Goal: Information Seeking & Learning: Learn about a topic

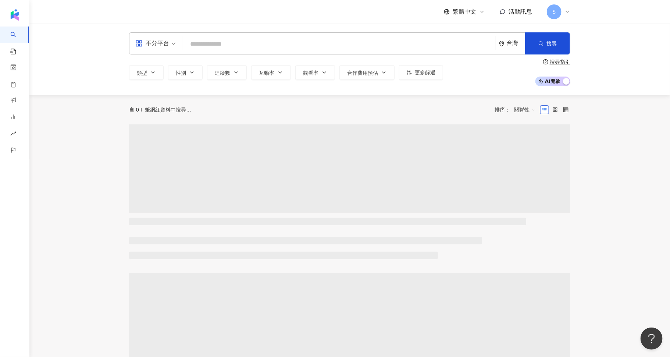
click at [269, 42] on input "search" at bounding box center [339, 44] width 307 height 14
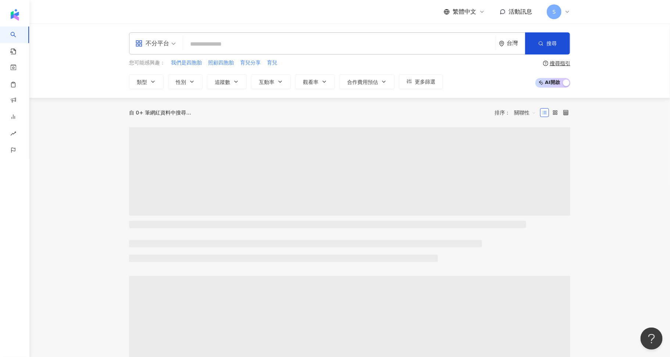
click at [153, 52] on span at bounding box center [155, 43] width 40 height 21
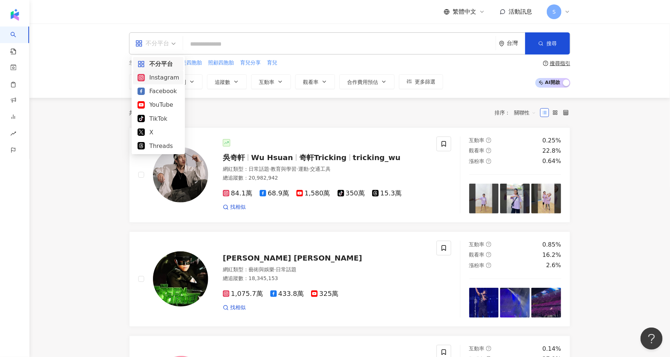
click at [165, 90] on div "Facebook" at bounding box center [159, 90] width 42 height 9
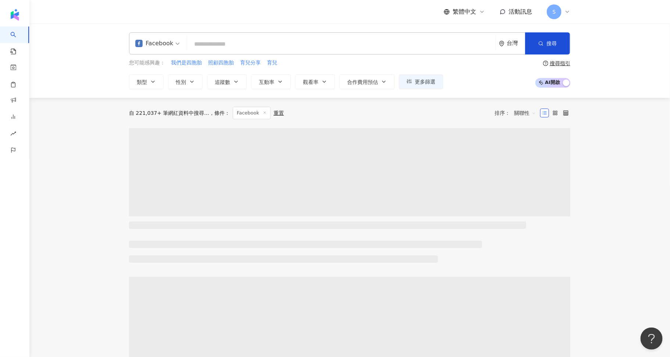
click at [196, 38] on input "search" at bounding box center [341, 44] width 303 height 14
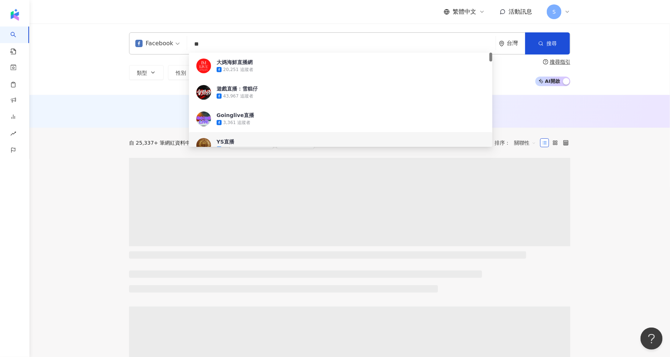
type input "**"
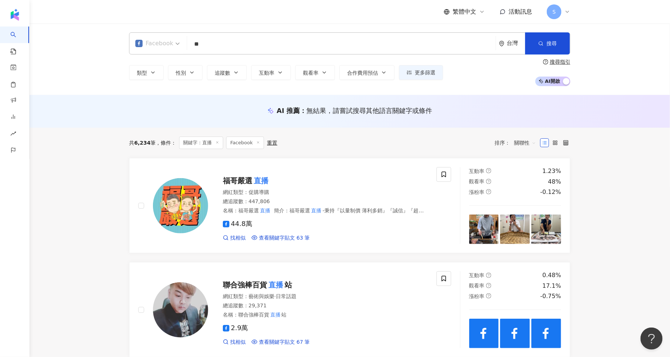
click at [164, 50] on span at bounding box center [157, 43] width 45 height 21
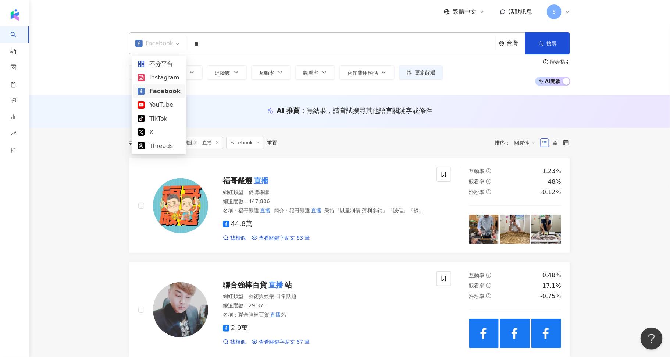
click at [237, 102] on div "AI 推薦 ： 無結果，請嘗試搜尋其他語言關鍵字或條件" at bounding box center [349, 111] width 641 height 33
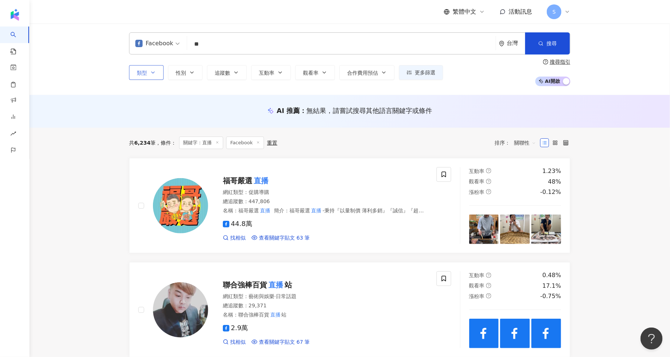
click at [156, 71] on button "類型" at bounding box center [146, 72] width 35 height 15
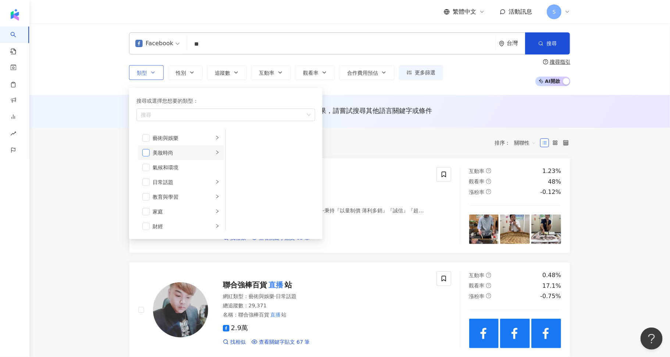
click at [149, 155] on span "button" at bounding box center [145, 152] width 7 height 7
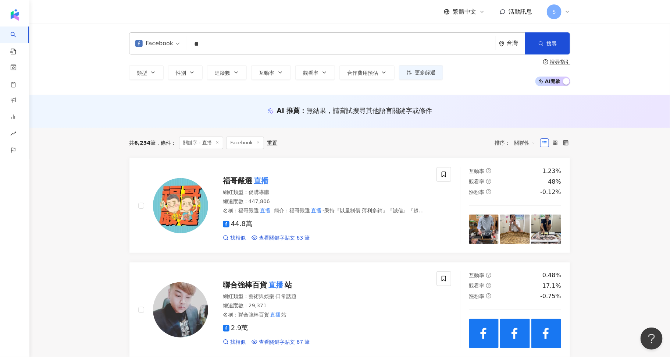
drag, startPoint x: 540, startPoint y: 36, endPoint x: 405, endPoint y: 29, distance: 134.8
click at [540, 37] on button "搜尋" at bounding box center [547, 43] width 45 height 22
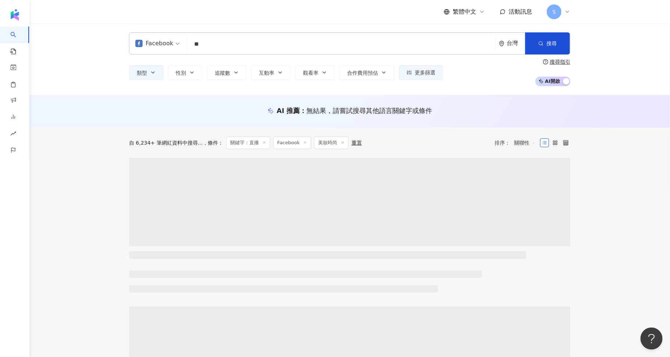
click at [179, 47] on div "Facebook" at bounding box center [157, 43] width 53 height 21
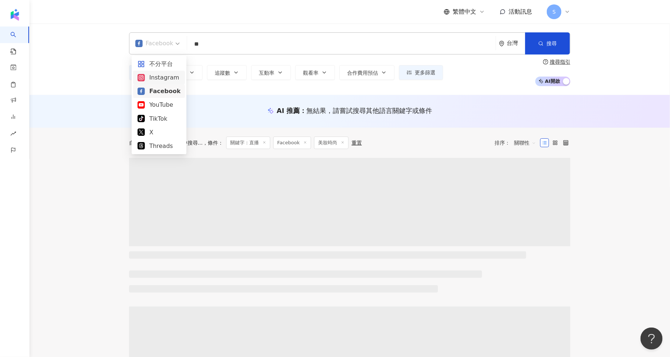
click at [163, 74] on div "Instagram" at bounding box center [159, 77] width 43 height 9
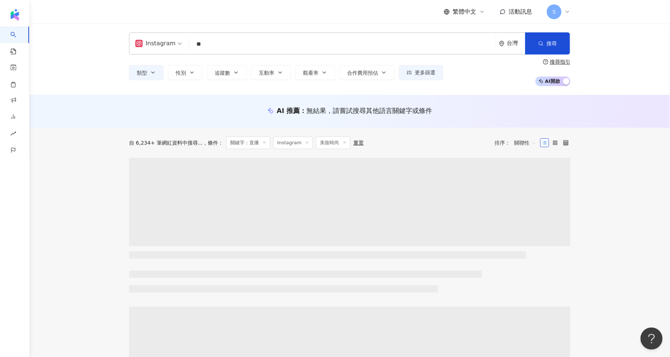
click at [175, 45] on span "Instagram" at bounding box center [158, 44] width 47 height 12
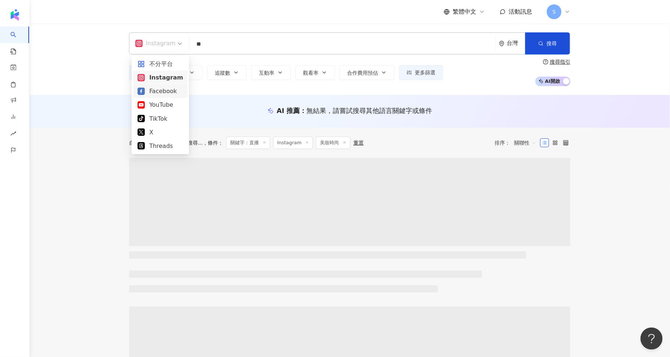
click at [159, 65] on div "不分平台" at bounding box center [161, 63] width 46 height 9
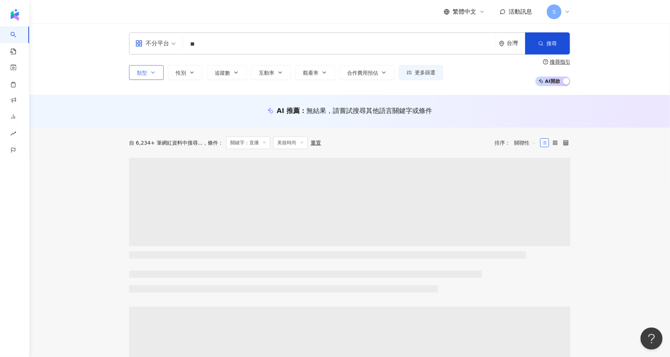
click at [144, 71] on span "類型" at bounding box center [142, 73] width 10 height 6
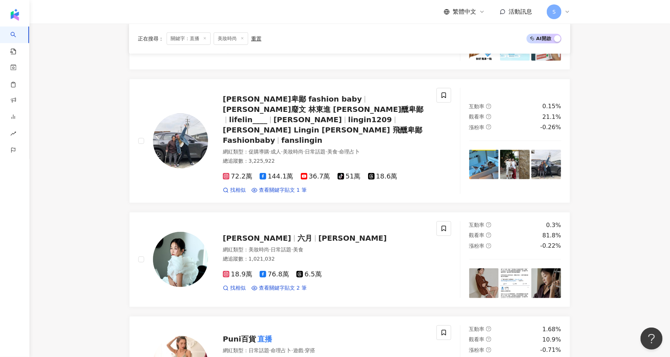
scroll to position [184, 0]
click at [300, 271] on div "蔡君茹 六月 蔡君茹＊六月 網紅類型 ： 美妝時尚 · 日常話題 · 美食 總追蹤數 ： 1,021,032 18.9萬 76.8萬 6.5萬 找相似 查看關…" at bounding box center [287, 258] width 298 height 77
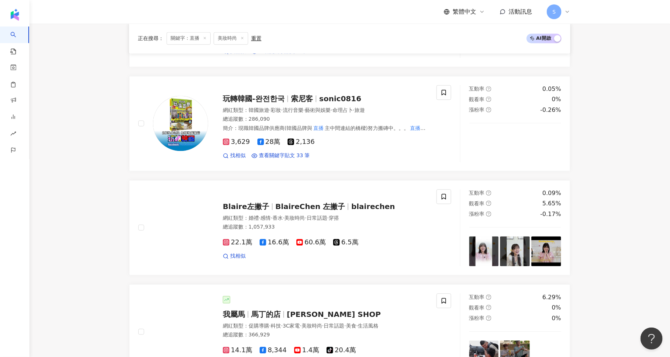
scroll to position [828, 0]
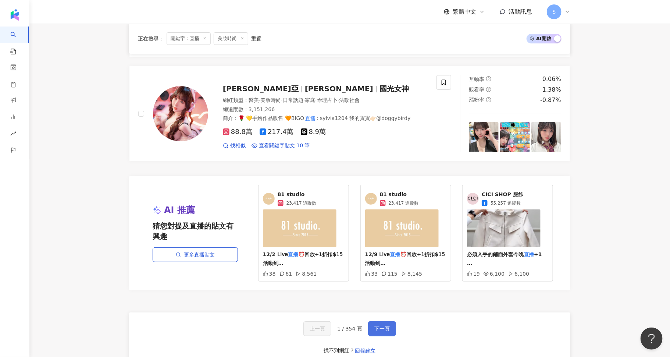
click at [378, 321] on button "下一頁" at bounding box center [382, 328] width 28 height 15
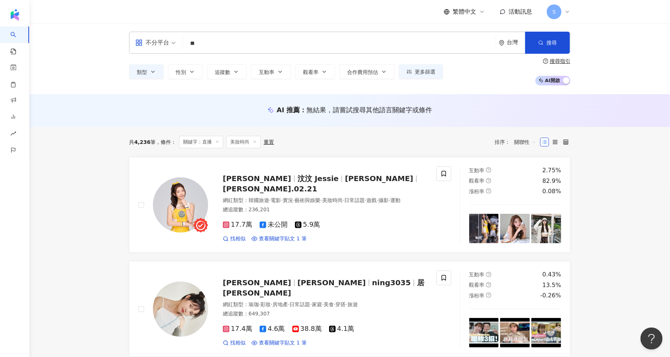
scroll to position [0, 0]
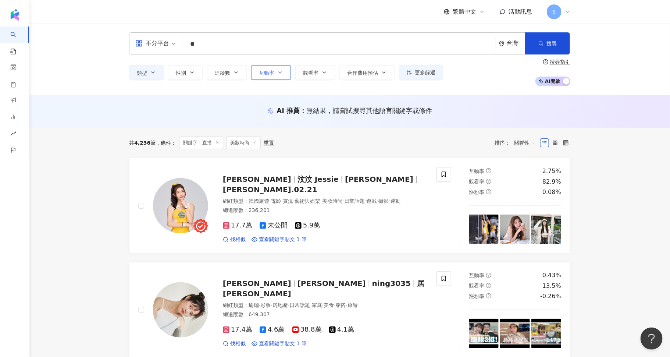
click at [270, 73] on span "互動率" at bounding box center [266, 73] width 15 height 6
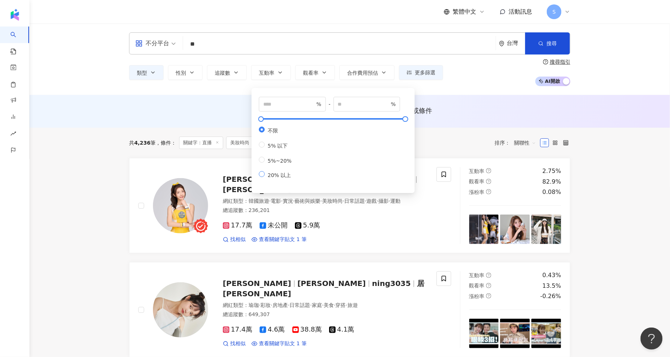
click at [280, 178] on span "20% 以上" at bounding box center [279, 175] width 29 height 6
click at [288, 104] on input "**" at bounding box center [288, 104] width 51 height 8
click at [280, 163] on span "5%~20%" at bounding box center [280, 161] width 30 height 6
type input "*"
click at [368, 103] on input "**" at bounding box center [363, 104] width 51 height 8
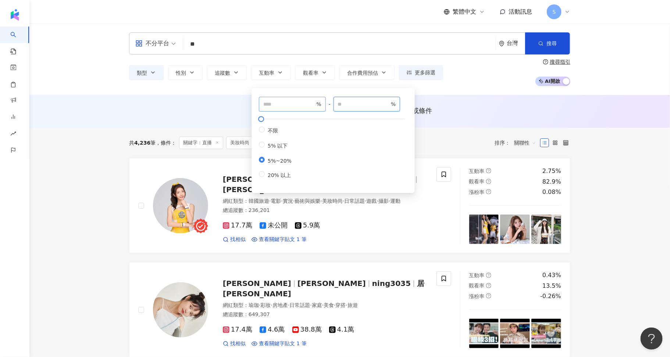
drag, startPoint x: 368, startPoint y: 103, endPoint x: 318, endPoint y: 98, distance: 50.3
click at [318, 98] on div "* % - ** % 不限 5% 以下 5%~20% 20% 以上" at bounding box center [333, 138] width 149 height 82
type input "**"
click at [556, 42] on span "搜尋" at bounding box center [552, 43] width 10 height 6
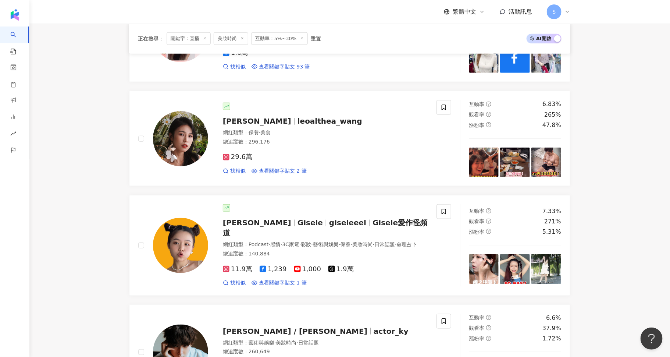
scroll to position [276, 0]
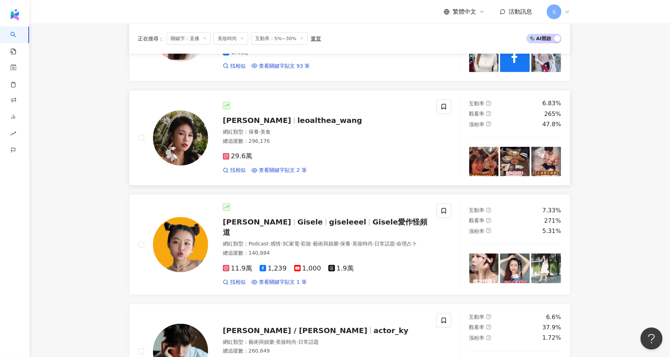
click at [289, 163] on div "29.6萬 找相似 查看關鍵字貼文 2 筆" at bounding box center [325, 159] width 205 height 27
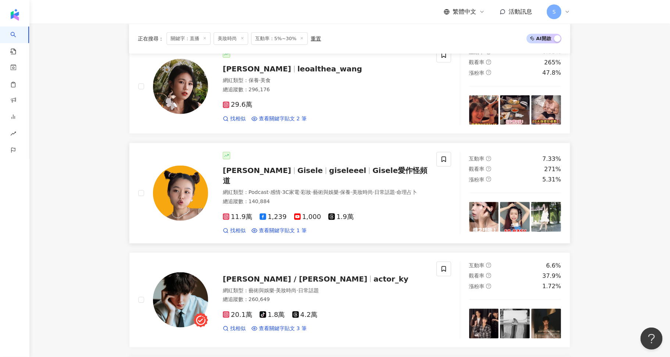
scroll to position [414, 0]
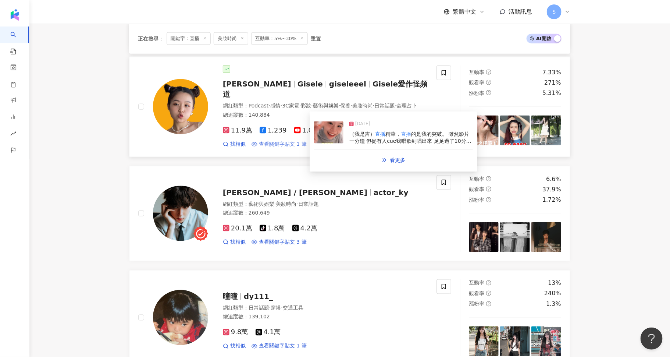
click at [300, 144] on span "查看關鍵字貼文 1 筆" at bounding box center [283, 144] width 48 height 7
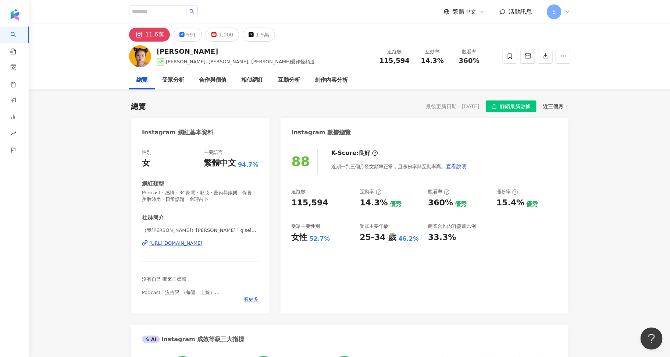
click at [153, 36] on div "11.6萬" at bounding box center [154, 34] width 19 height 10
click at [203, 246] on div "https://www.instagram.com/giseleeel/" at bounding box center [175, 243] width 53 height 7
